Goal: Transaction & Acquisition: Purchase product/service

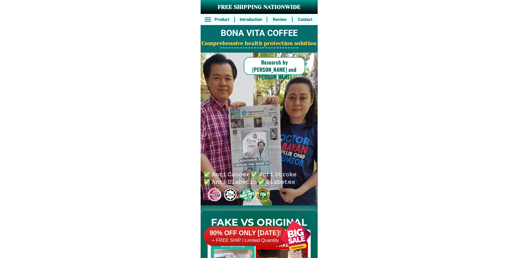
click at [300, 231] on div at bounding box center [296, 236] width 44 height 44
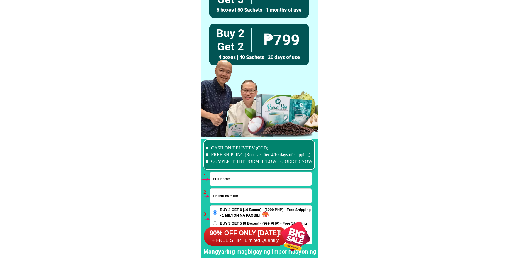
scroll to position [4096, 0]
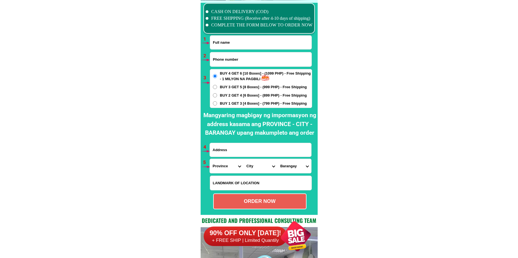
click at [224, 87] on span "BUY 3 GET 5 [8 Boxes] - (999 PHP) - Free Shipping" at bounding box center [263, 87] width 87 height 6
click at [217, 87] on input "BUY 3 GET 5 [8 Boxes] - (999 PHP) - Free Shipping" at bounding box center [215, 87] width 4 height 4
radio input "true"
click at [224, 97] on span "BUY 2 GET 4 [6 Boxes] - (899 PHP) - Free Shipping" at bounding box center [263, 96] width 87 height 6
click at [217, 97] on input "BUY 2 GET 4 [6 Boxes] - (899 PHP) - Free Shipping" at bounding box center [215, 95] width 4 height 4
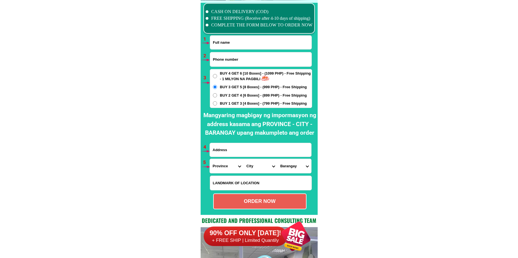
radio input "true"
click at [226, 102] on span "BUY 1 GET 3 [4 Boxes] - (799 PHP) - Free Shipping" at bounding box center [263, 104] width 87 height 6
click at [217, 102] on input "BUY 1 GET 3 [4 Boxes] - (799 PHP) - Free Shipping" at bounding box center [215, 103] width 4 height 4
radio input "true"
